Goal: Transaction & Acquisition: Purchase product/service

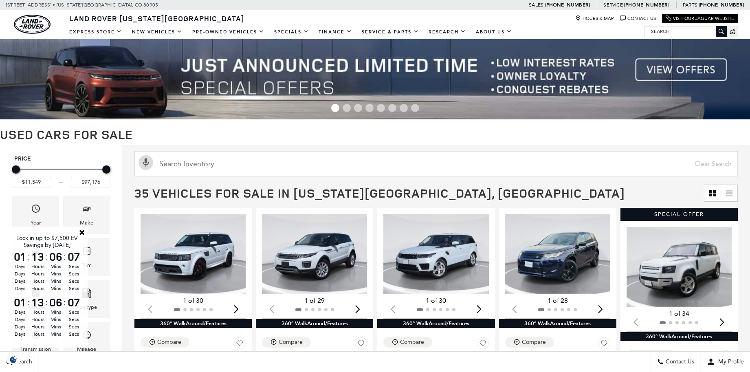
click at [83, 231] on link "Close" at bounding box center [81, 232] width 7 height 7
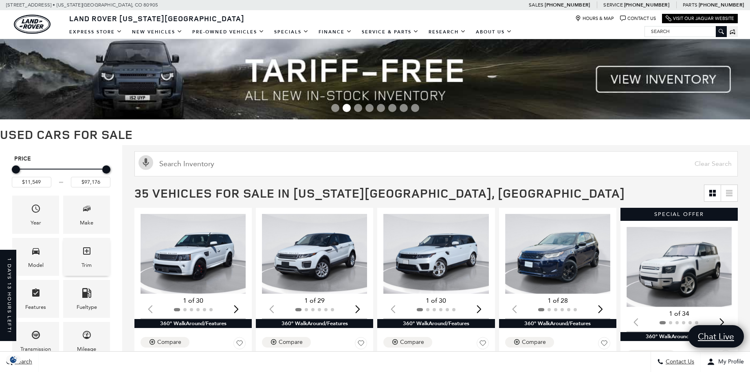
click at [92, 253] on div "Trim" at bounding box center [86, 257] width 47 height 38
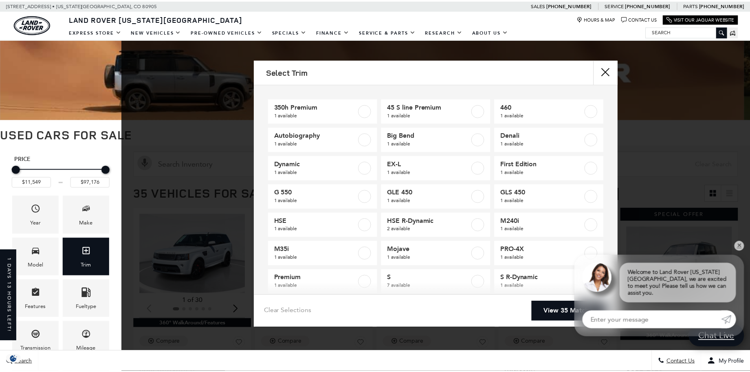
scroll to position [2, 0]
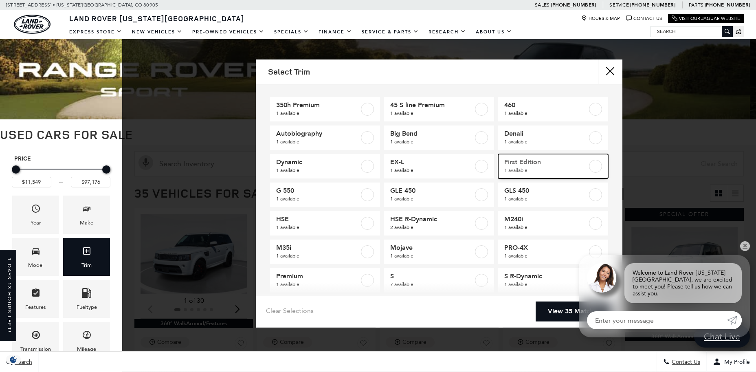
click at [593, 162] on label at bounding box center [595, 166] width 13 height 13
type input "$97,176"
checkbox input "true"
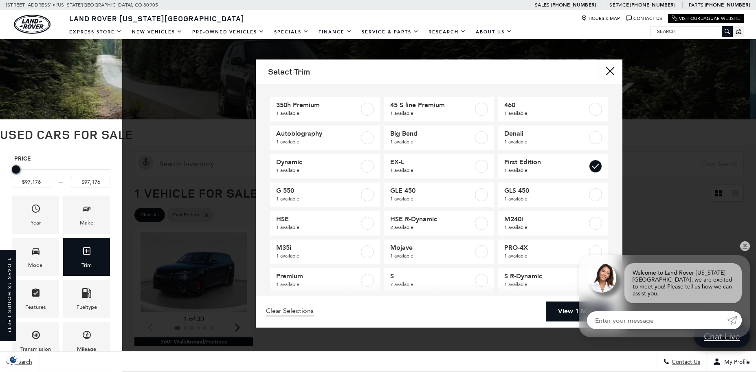
click at [666, 116] on div "Select Trim 350h Premium 1 available 45 S line Premium 1 available 460 1 availa…" at bounding box center [439, 193] width 634 height 268
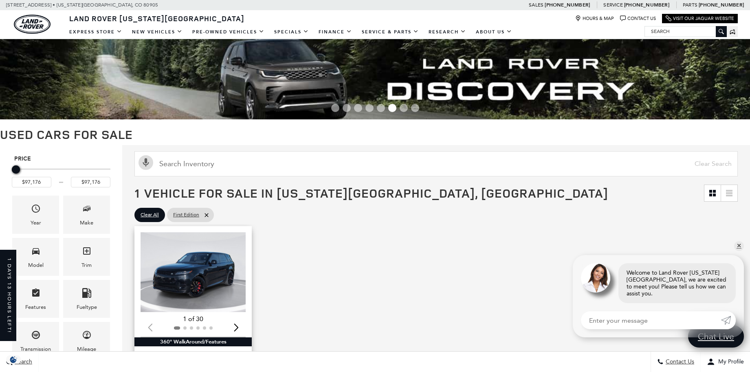
click at [200, 275] on img "1 / 2" at bounding box center [194, 272] width 106 height 80
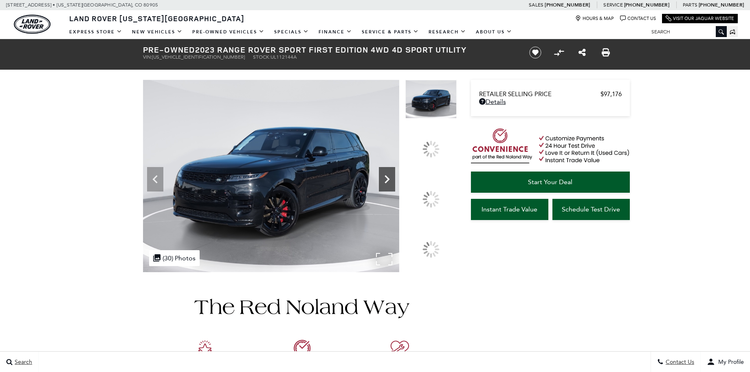
click at [435, 196] on div at bounding box center [430, 198] width 23 height 23
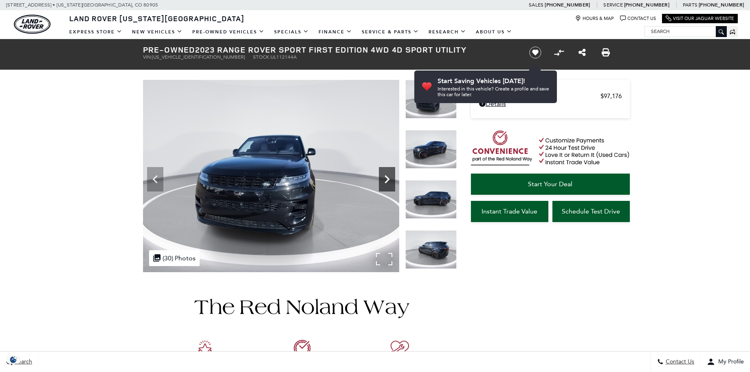
click at [383, 179] on icon "Next" at bounding box center [387, 179] width 16 height 16
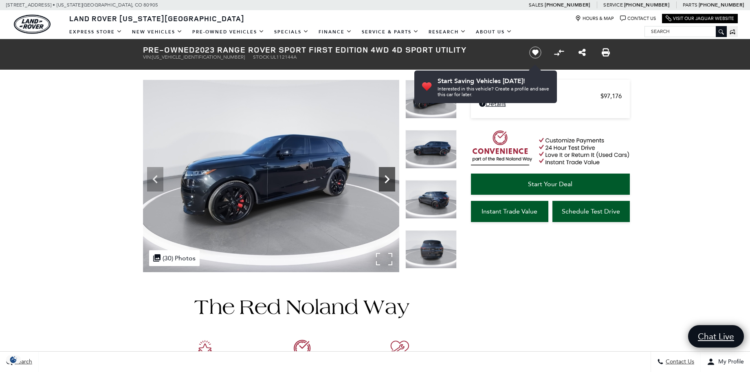
click at [383, 179] on icon "Next" at bounding box center [387, 179] width 16 height 16
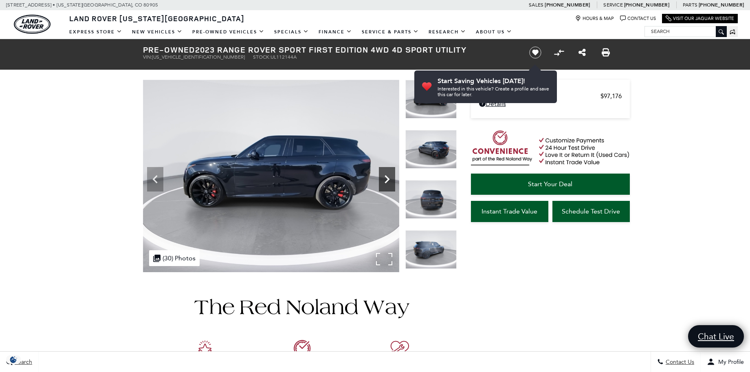
click at [383, 179] on icon "Next" at bounding box center [387, 179] width 16 height 16
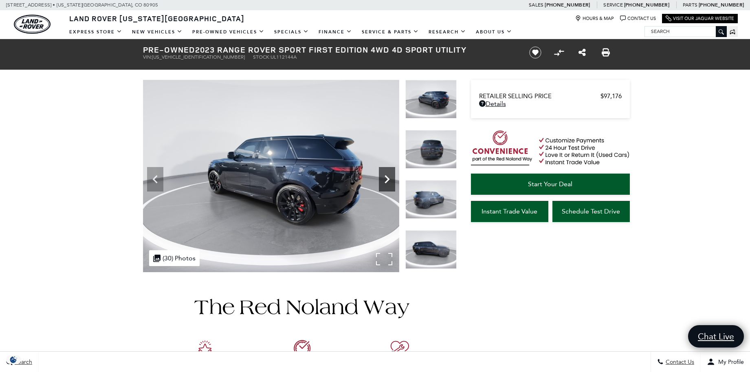
click at [383, 179] on icon "Next" at bounding box center [387, 179] width 16 height 16
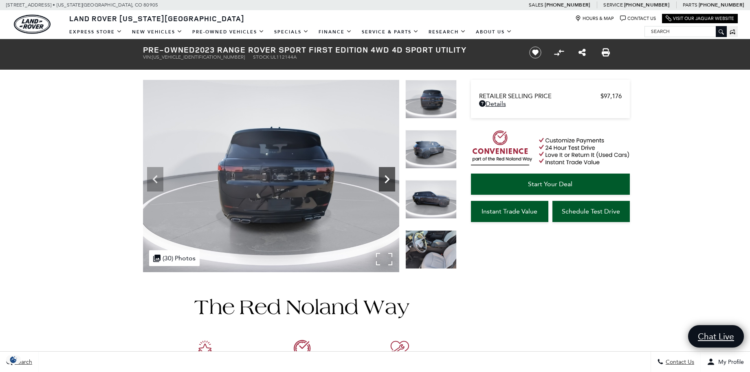
click at [383, 179] on icon "Next" at bounding box center [387, 179] width 16 height 16
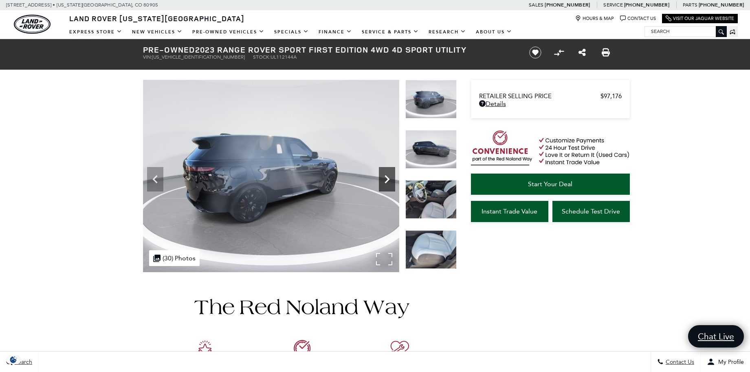
click at [383, 179] on icon "Next" at bounding box center [387, 179] width 16 height 16
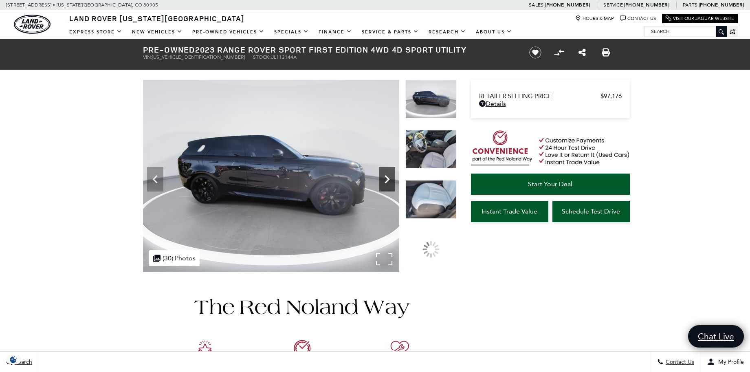
click at [383, 179] on icon "Next" at bounding box center [387, 179] width 16 height 16
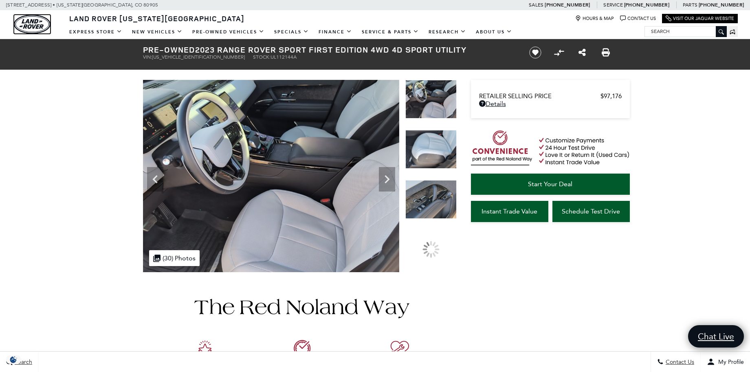
click at [35, 28] on img "land-rover" at bounding box center [32, 24] width 37 height 19
